Goal: Navigation & Orientation: Find specific page/section

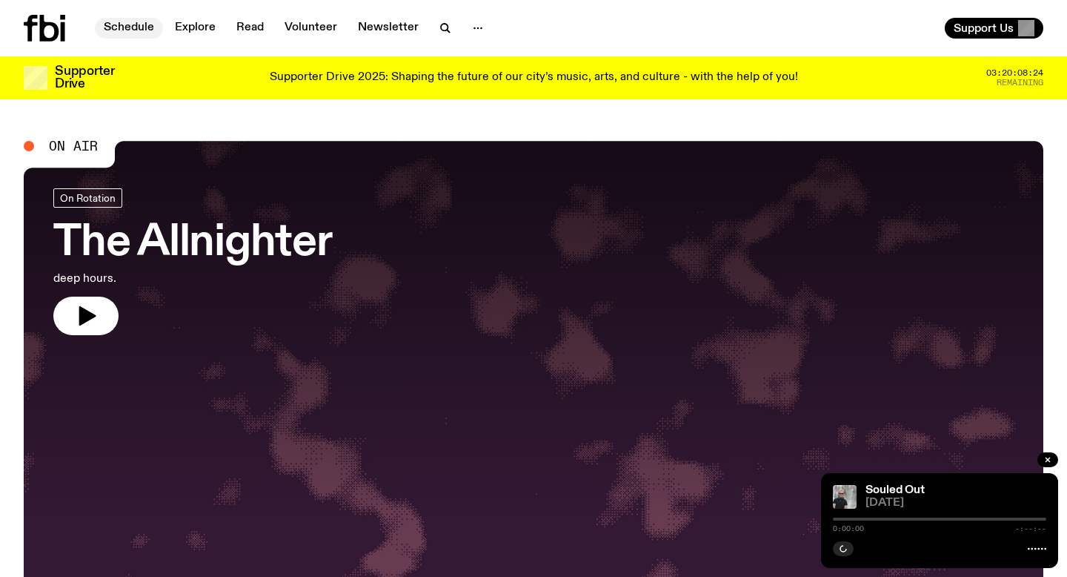
click at [131, 27] on link "Schedule" at bounding box center [129, 28] width 68 height 21
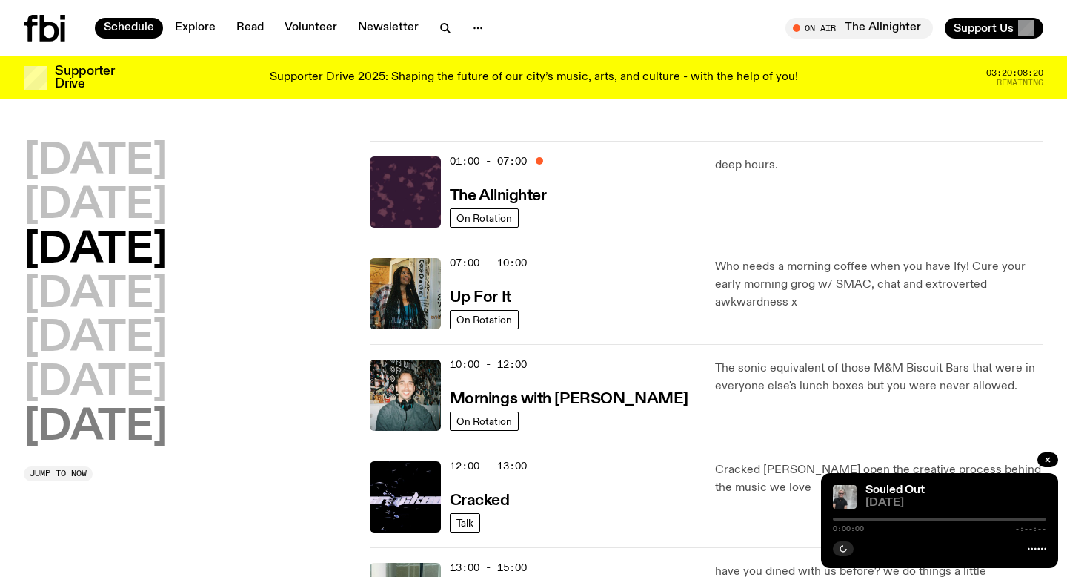
click at [134, 433] on h2 "[DATE]" at bounding box center [96, 428] width 144 height 42
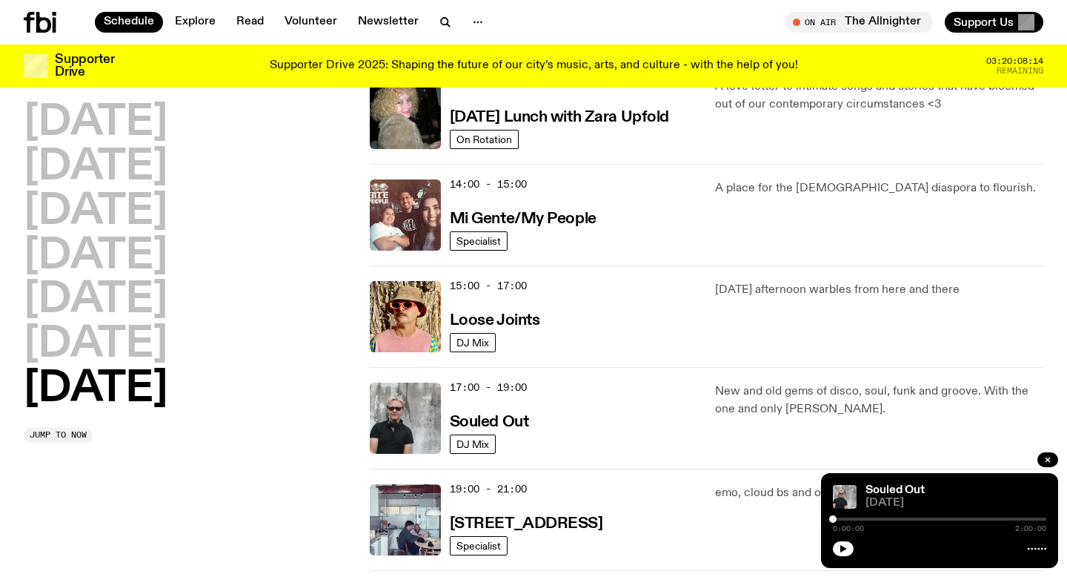
scroll to position [696, 0]
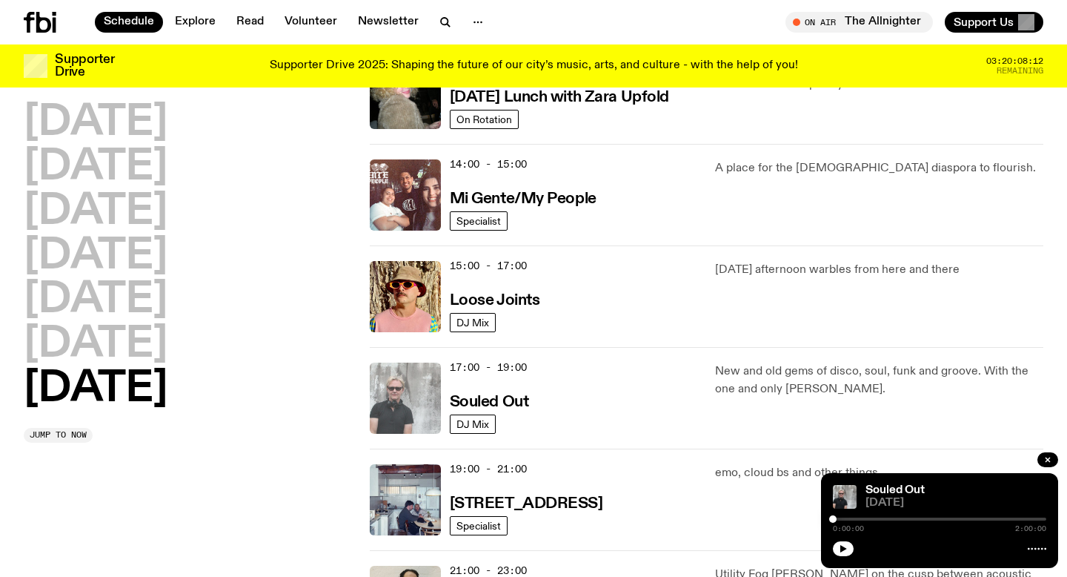
click at [409, 397] on img at bounding box center [405, 397] width 71 height 71
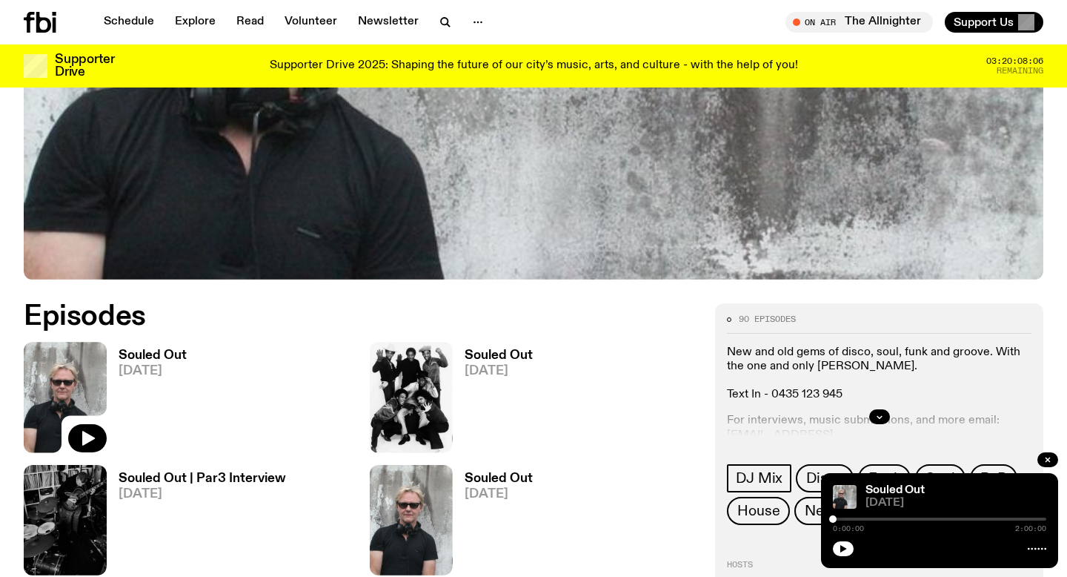
scroll to position [518, 0]
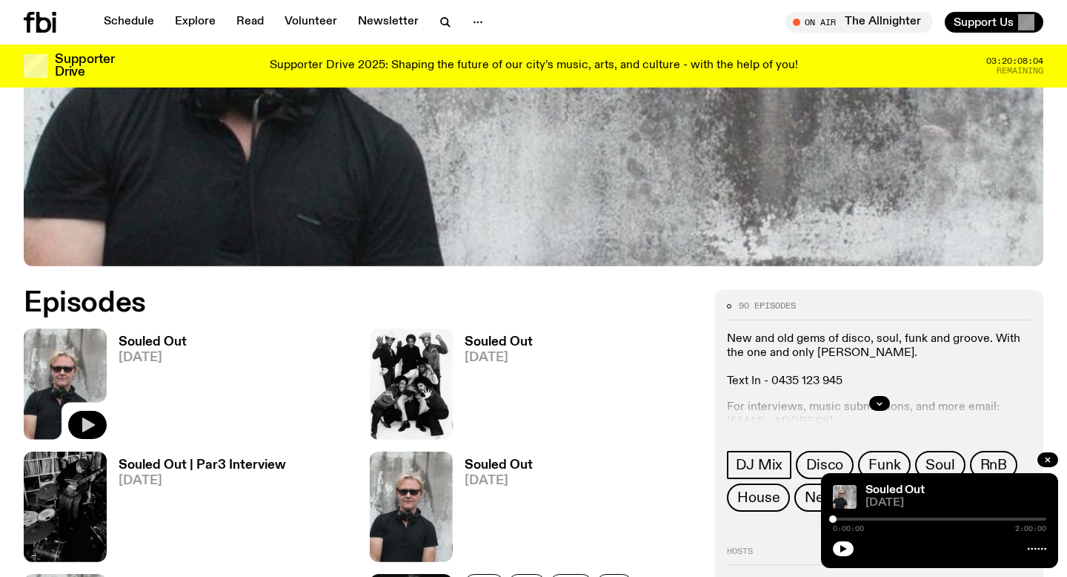
click at [81, 420] on icon "button" at bounding box center [88, 425] width 18 height 18
click at [840, 546] on icon "button" at bounding box center [843, 548] width 9 height 9
